Goal: Check status: Check status

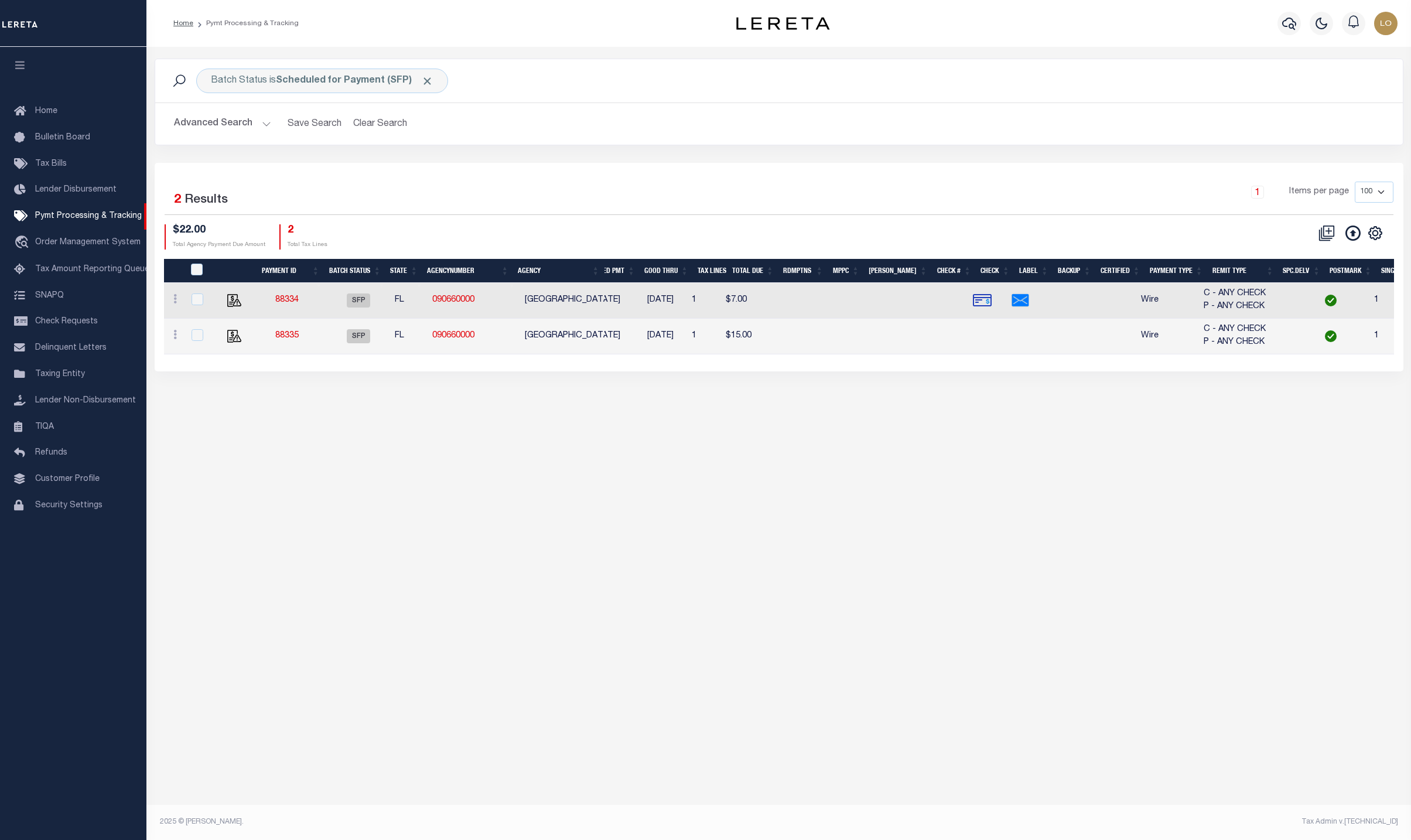
click at [693, 536] on div "Batch Status is Scheduled for Payment (SFP) Search Advanced Search Save Search …" at bounding box center [779, 424] width 1265 height 756
click at [1371, 239] on icon "" at bounding box center [1375, 233] width 15 height 15
click at [1378, 235] on icon "" at bounding box center [1375, 233] width 6 height 6
click at [1373, 235] on icon "" at bounding box center [1375, 233] width 15 height 15
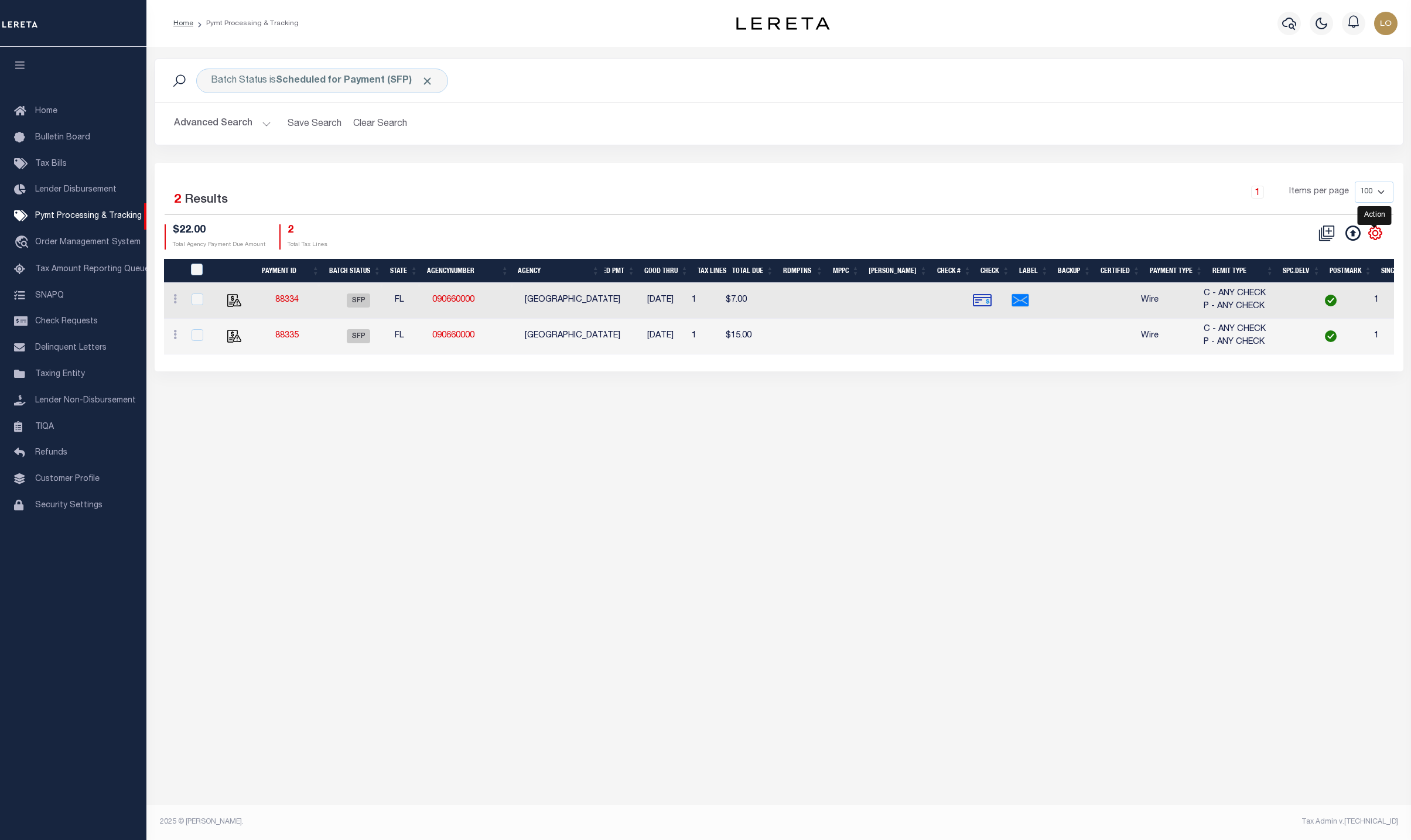
click at [1373, 235] on icon "" at bounding box center [1375, 233] width 15 height 15
